Goal: Task Accomplishment & Management: Manage account settings

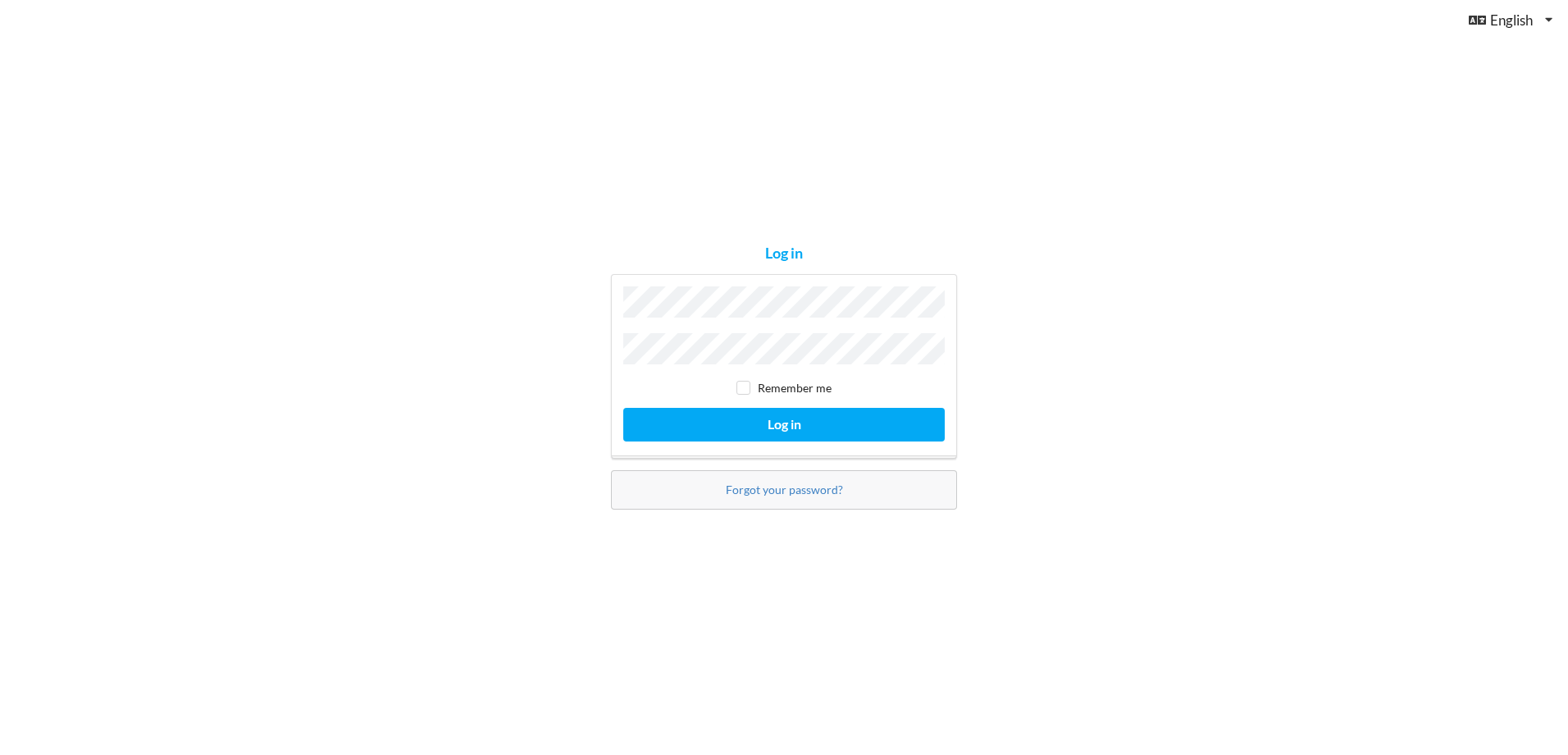
click at [624, 408] on button "Log in" at bounding box center [784, 424] width 321 height 33
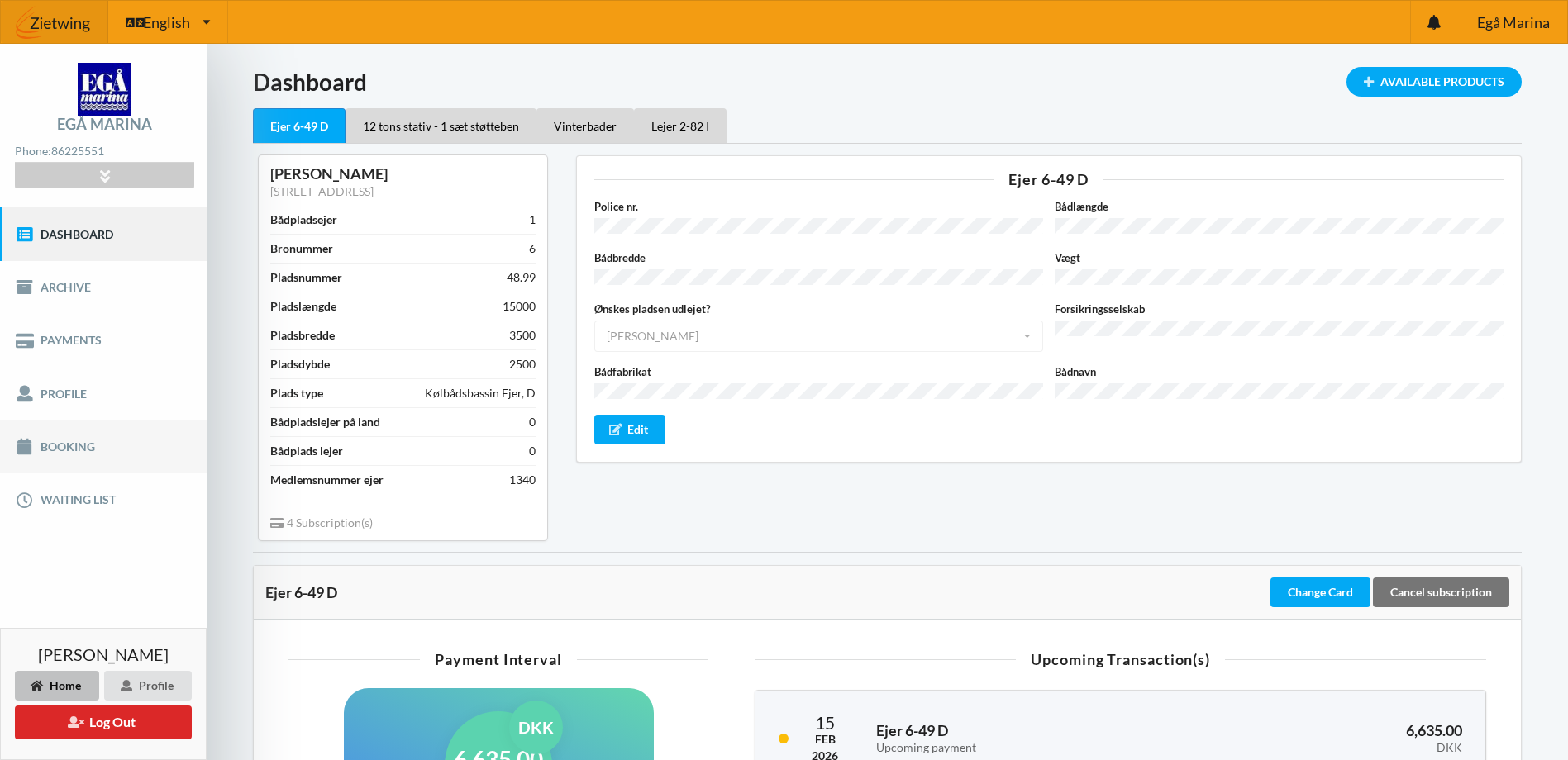
click at [73, 443] on link "Booking" at bounding box center [103, 447] width 206 height 53
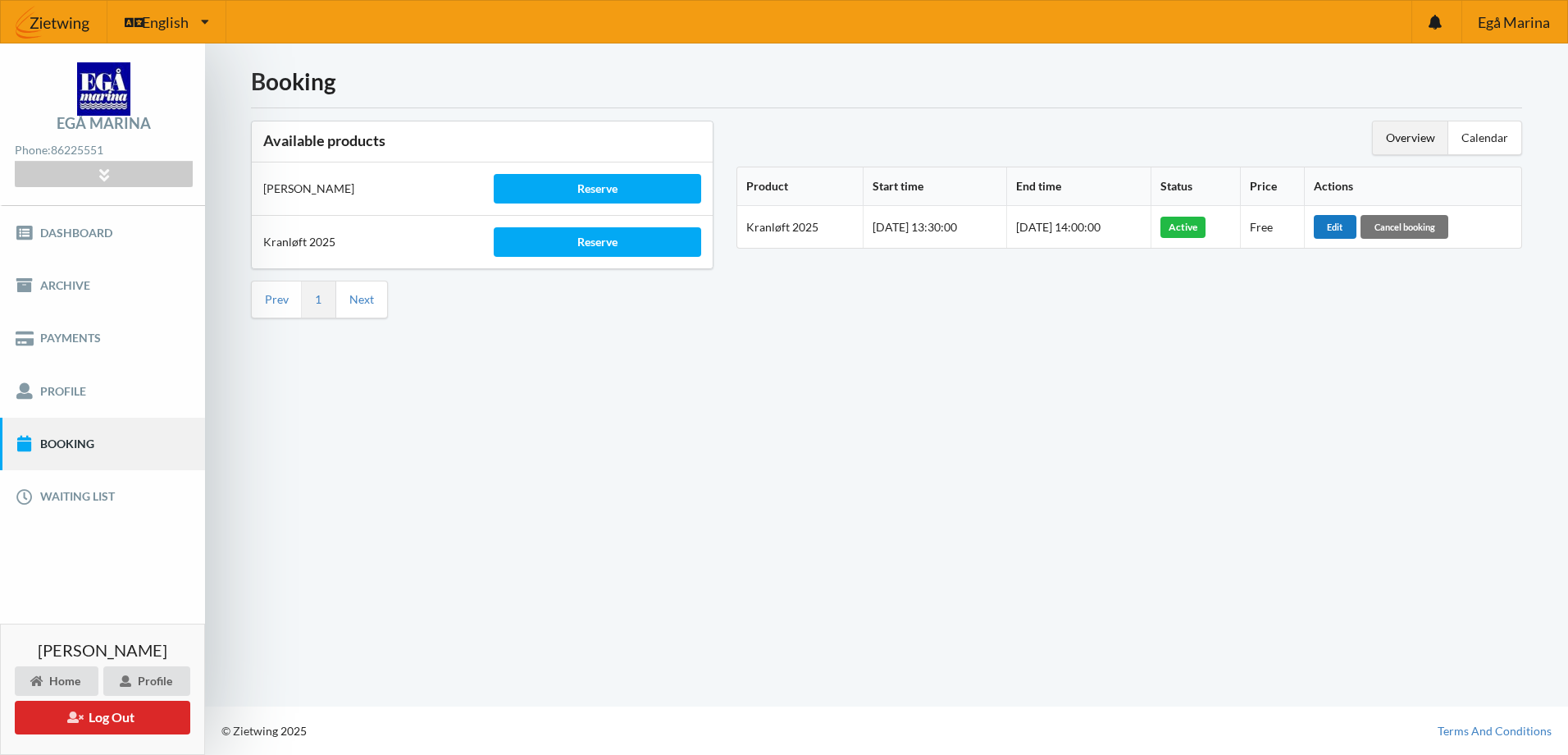
click at [1351, 228] on div "Edit" at bounding box center [1335, 226] width 42 height 23
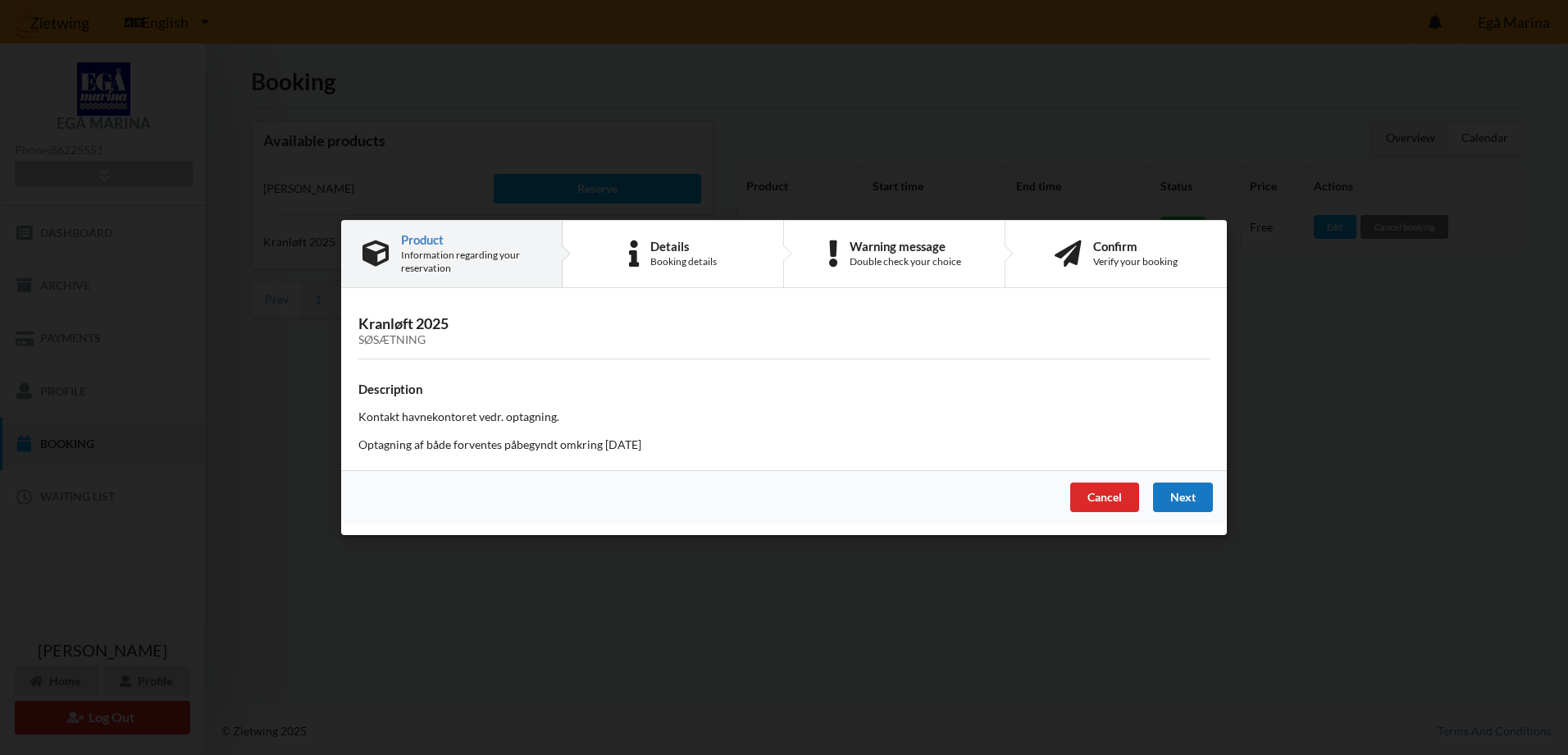
click at [1184, 499] on div "Next" at bounding box center [1183, 497] width 60 height 30
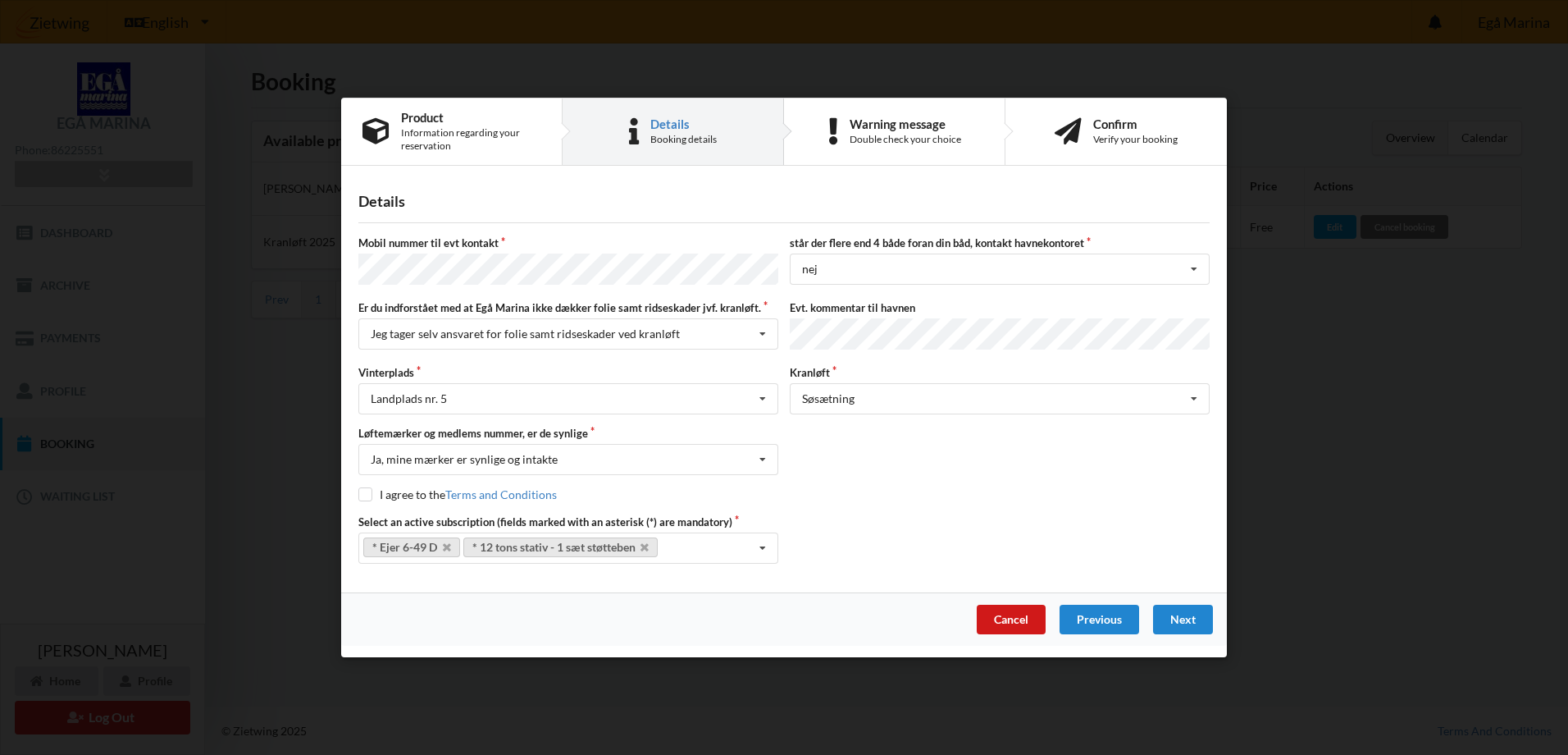
click at [1019, 615] on div "Cancel" at bounding box center [1011, 620] width 69 height 30
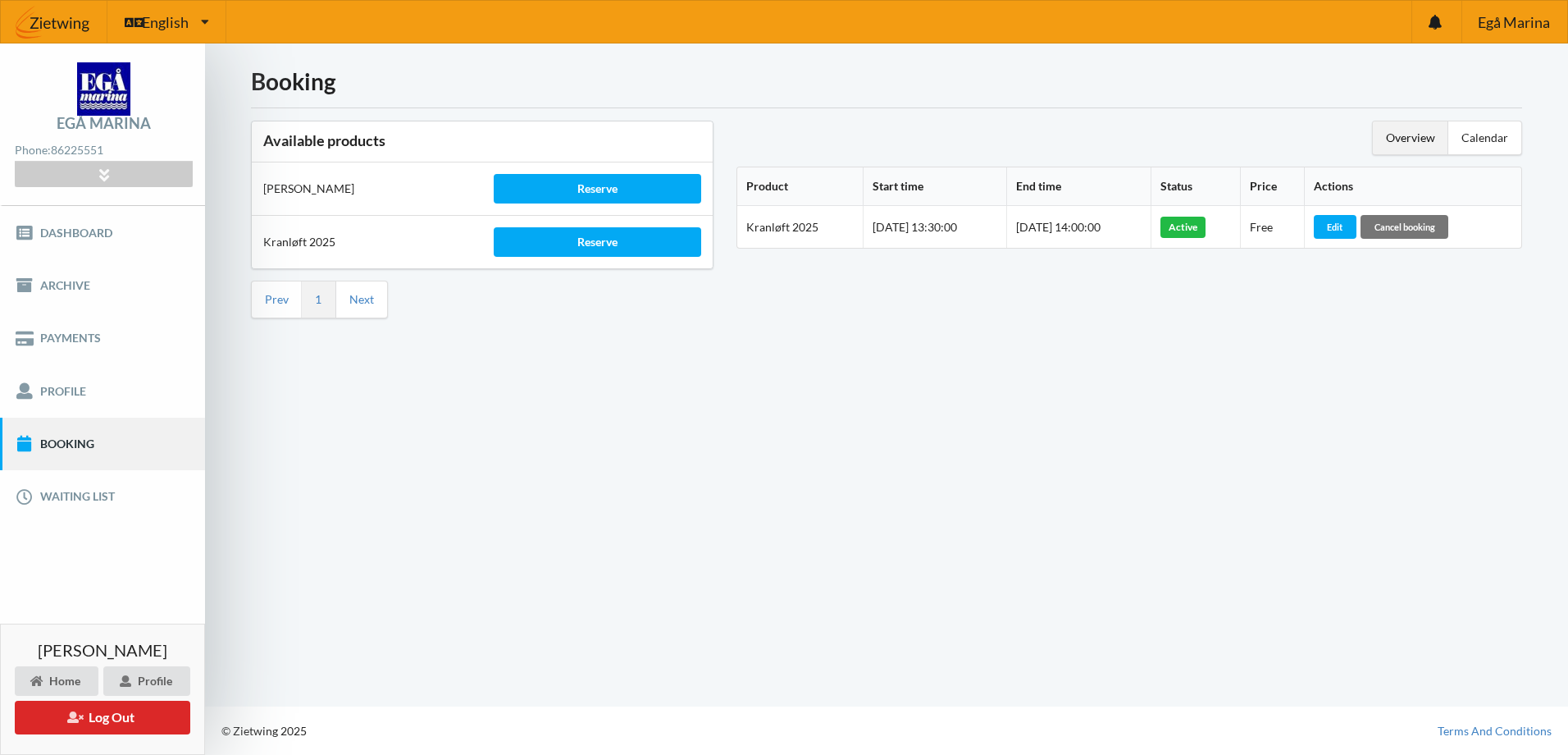
click at [822, 566] on div "Booking Available products Sauna Gus Reserve Kranløft 2025 Reserve Prev 1 Next …" at bounding box center [886, 375] width 1363 height 663
click at [59, 450] on link "Booking" at bounding box center [102, 444] width 205 height 52
click at [58, 238] on link "Dashboard" at bounding box center [102, 232] width 205 height 52
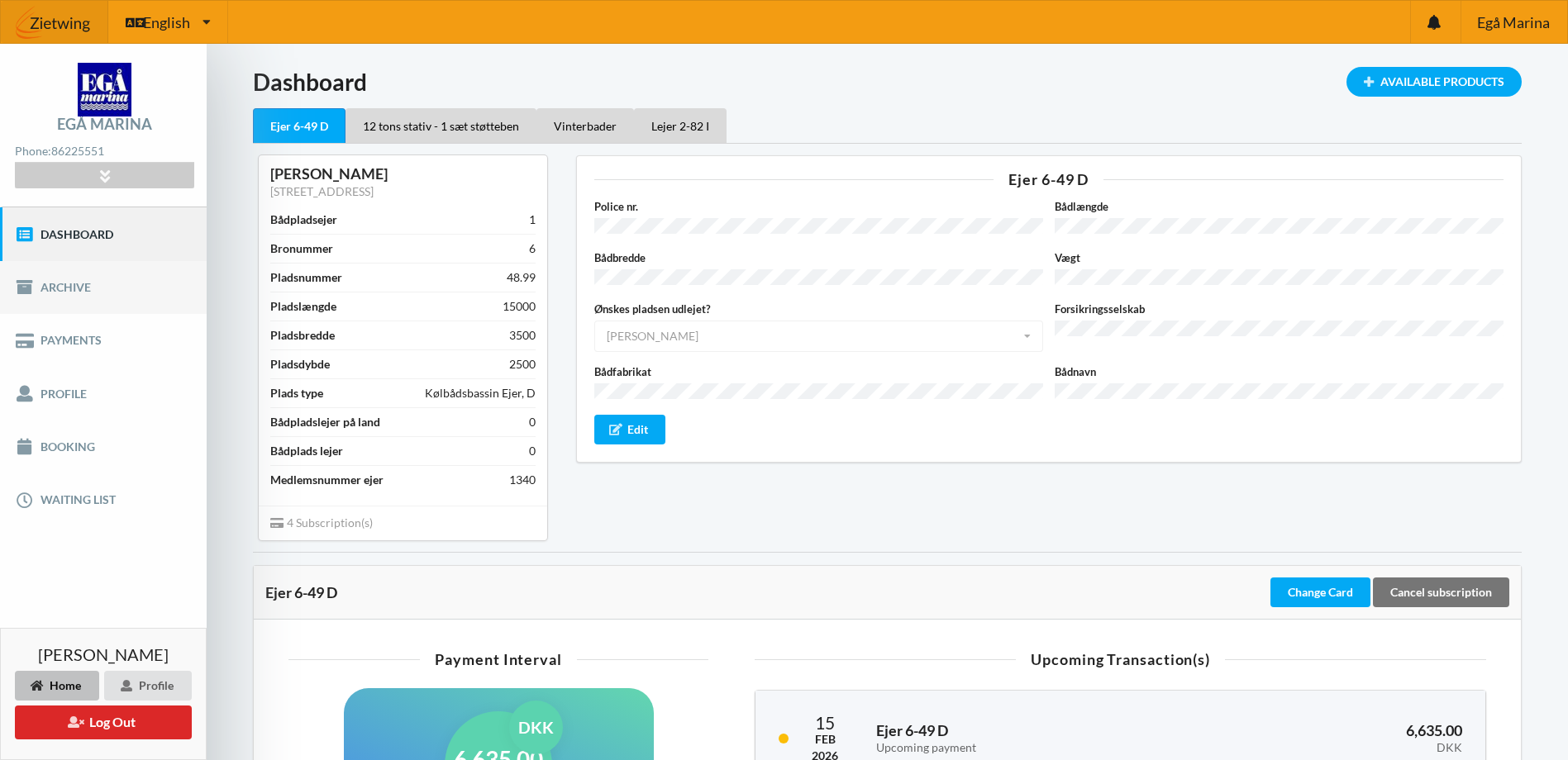
click at [47, 291] on link "Archive" at bounding box center [103, 287] width 206 height 53
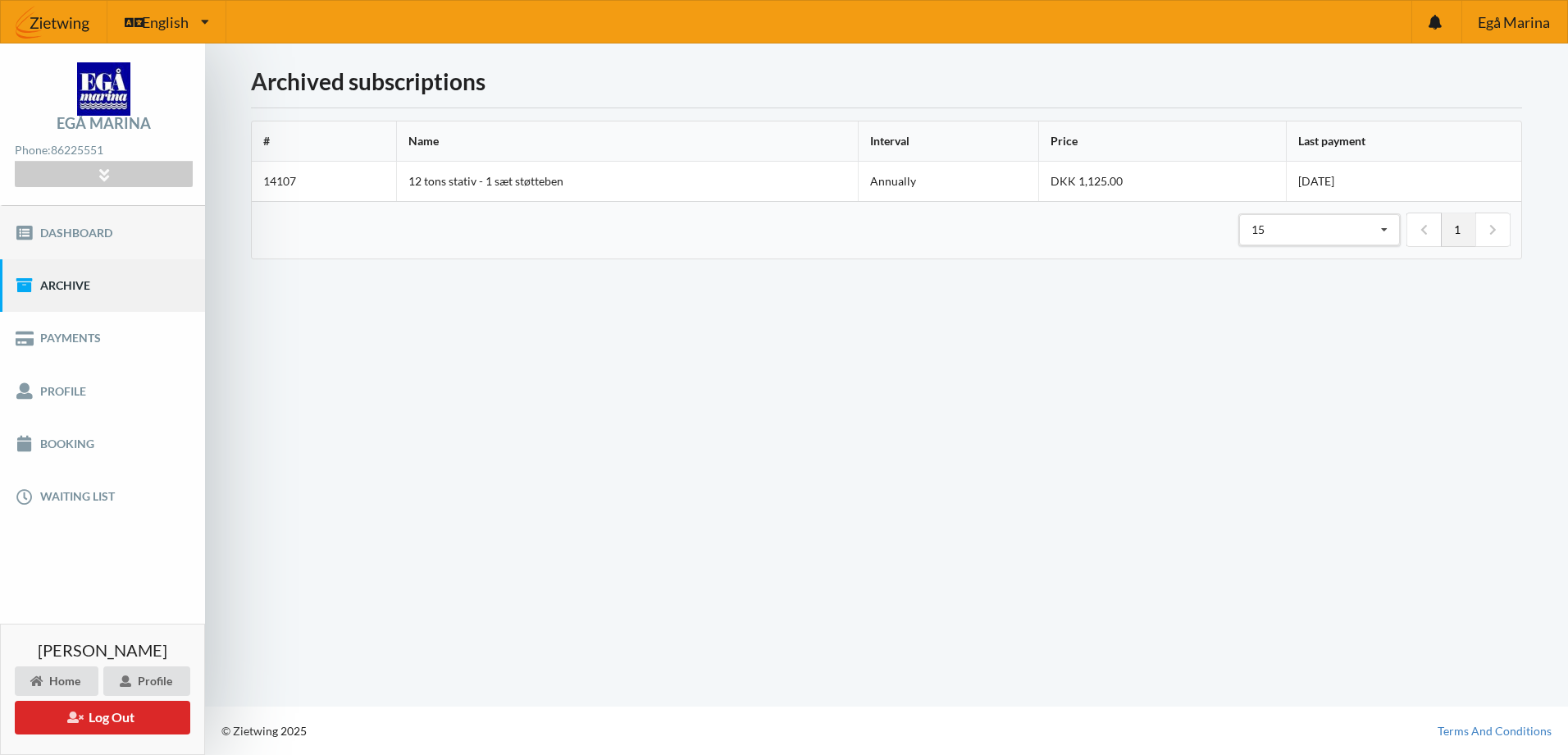
click at [64, 238] on link "Dashboard" at bounding box center [102, 232] width 205 height 52
